Goal: Entertainment & Leisure: Consume media (video, audio)

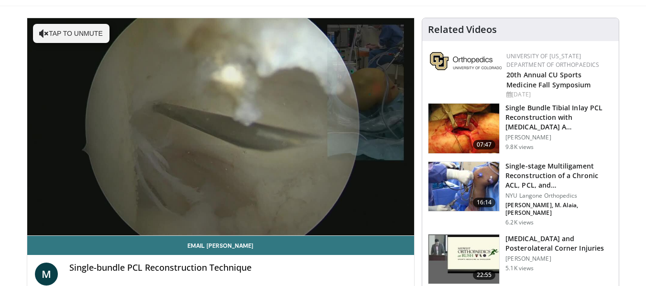
scroll to position [79, 0]
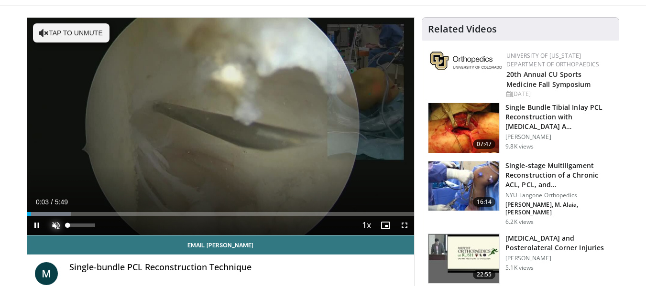
click at [55, 224] on span "Video Player" at bounding box center [55, 225] width 19 height 19
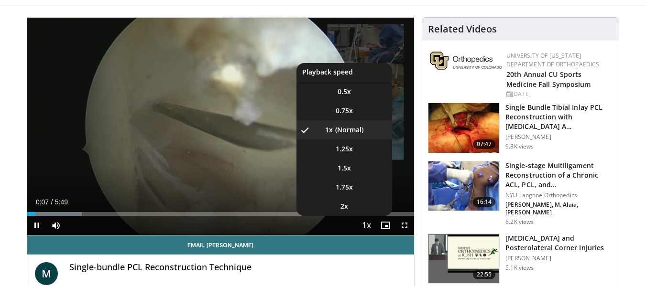
click at [366, 226] on span "Video Player" at bounding box center [366, 226] width 13 height 19
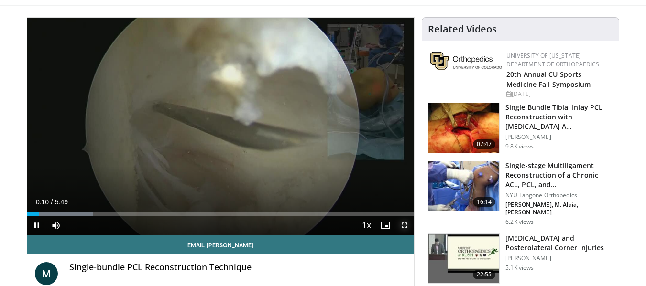
click at [406, 224] on span "Video Player" at bounding box center [404, 225] width 19 height 19
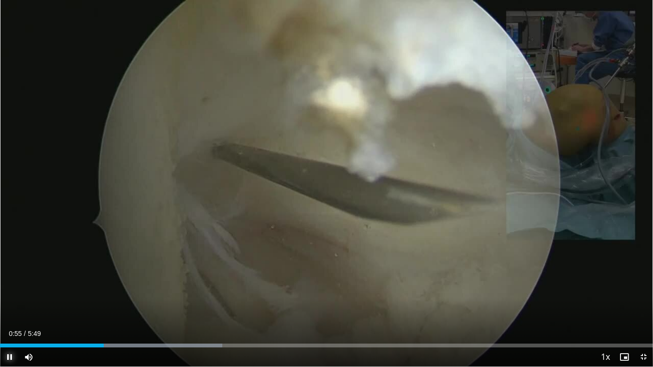
click at [9, 286] on span "Video Player" at bounding box center [9, 357] width 19 height 19
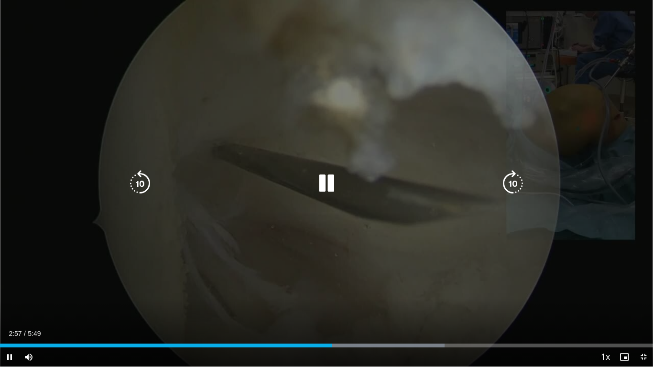
click at [142, 179] on icon "Video Player" at bounding box center [140, 183] width 27 height 27
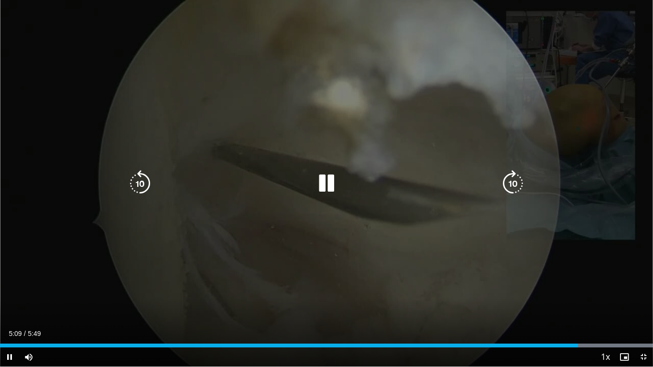
click at [138, 183] on icon "Video Player" at bounding box center [140, 183] width 27 height 27
click at [141, 178] on icon "Video Player" at bounding box center [140, 183] width 27 height 27
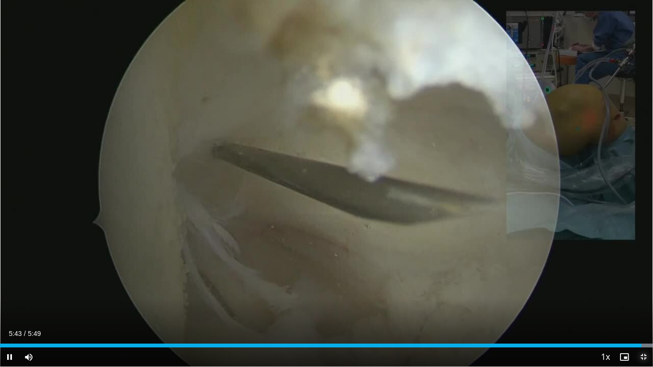
click at [644, 286] on span "Video Player" at bounding box center [643, 357] width 19 height 19
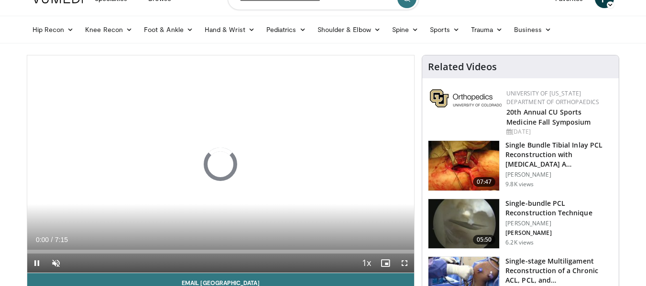
scroll to position [41, 0]
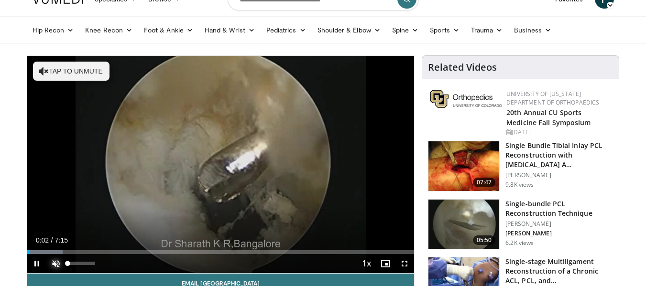
click at [58, 263] on span "Video Player" at bounding box center [55, 263] width 19 height 19
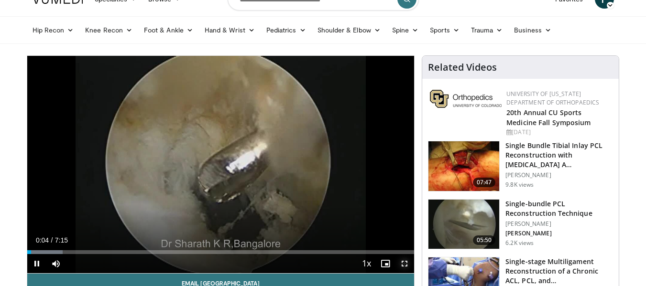
click at [406, 265] on span "Video Player" at bounding box center [404, 263] width 19 height 19
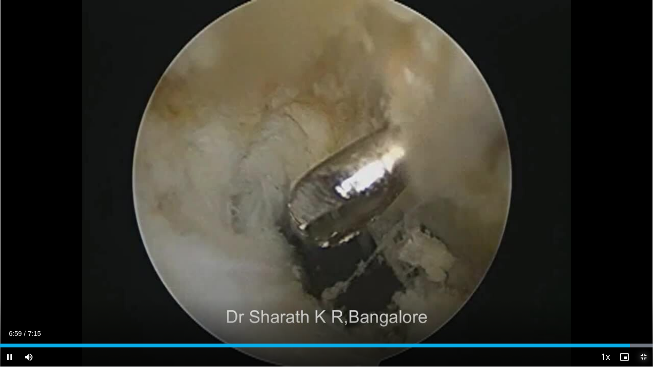
click at [644, 286] on span "Video Player" at bounding box center [643, 357] width 19 height 19
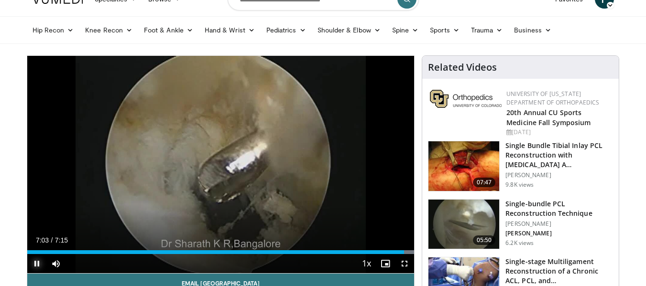
click at [35, 263] on span "Video Player" at bounding box center [36, 263] width 19 height 19
